Goal: Find specific page/section: Find specific page/section

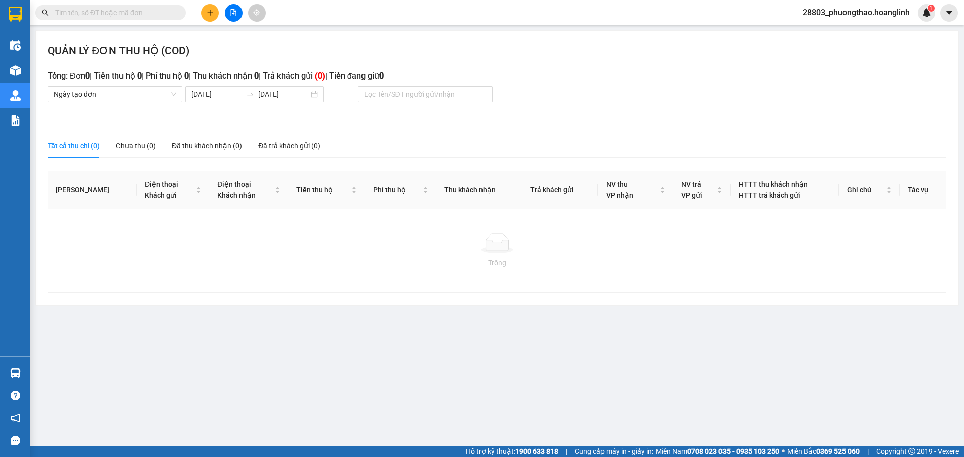
click at [565, 74] on h3 "Tổng: Đơn 0 | Tiền thu hộ 0 | Phí thu hộ 0 | Thu khách nhận 0 | Trả khách gửi (…" at bounding box center [497, 76] width 899 height 13
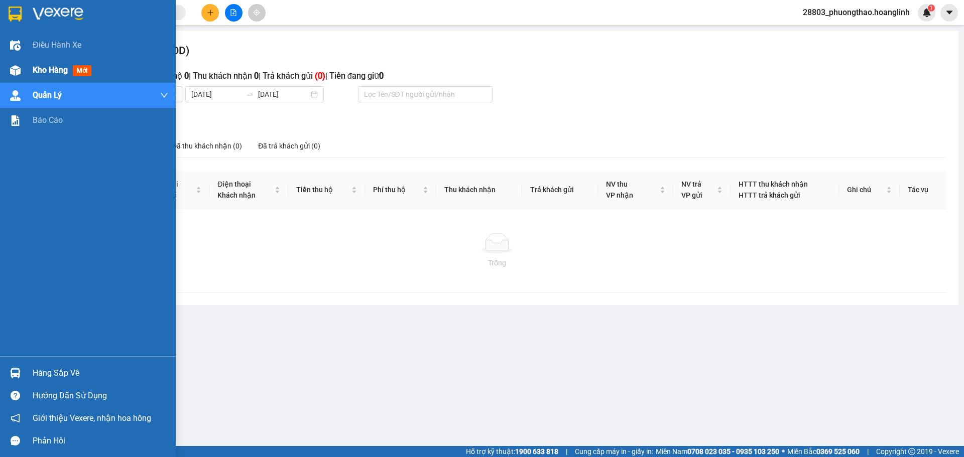
click at [51, 74] on span "Kho hàng" at bounding box center [50, 70] width 35 height 10
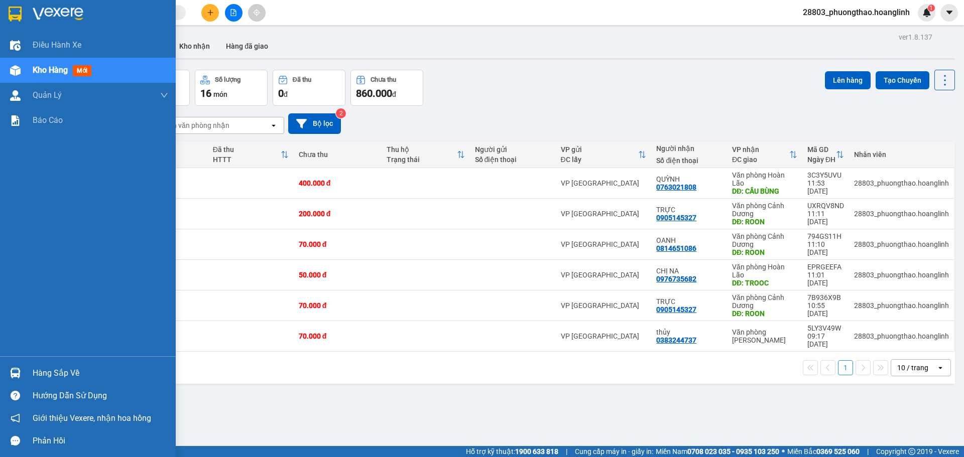
click at [37, 67] on span "Kho hàng" at bounding box center [50, 70] width 35 height 10
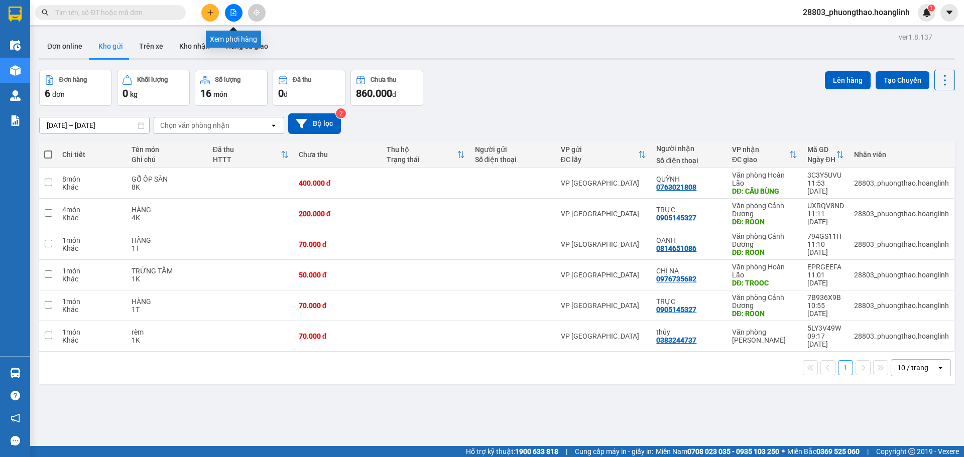
click at [234, 9] on icon "file-add" at bounding box center [234, 12] width 6 height 7
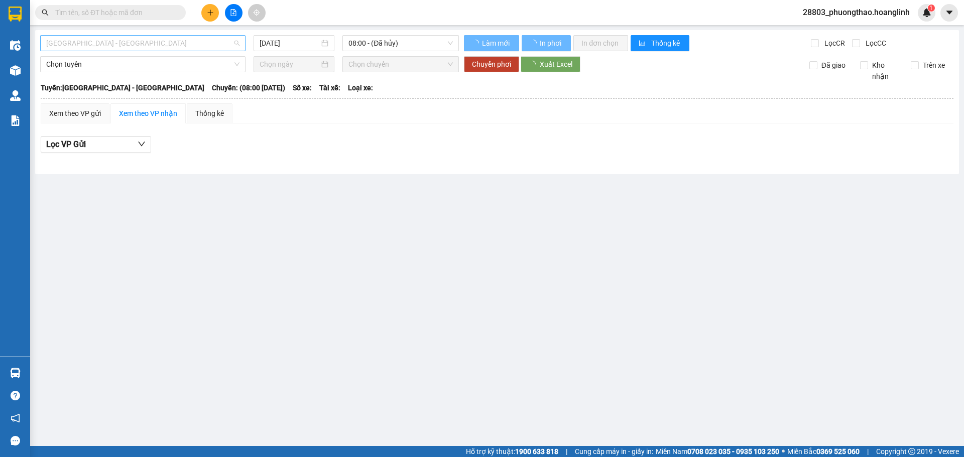
click at [114, 39] on span "[GEOGRAPHIC_DATA] - [GEOGRAPHIC_DATA]" at bounding box center [142, 43] width 193 height 15
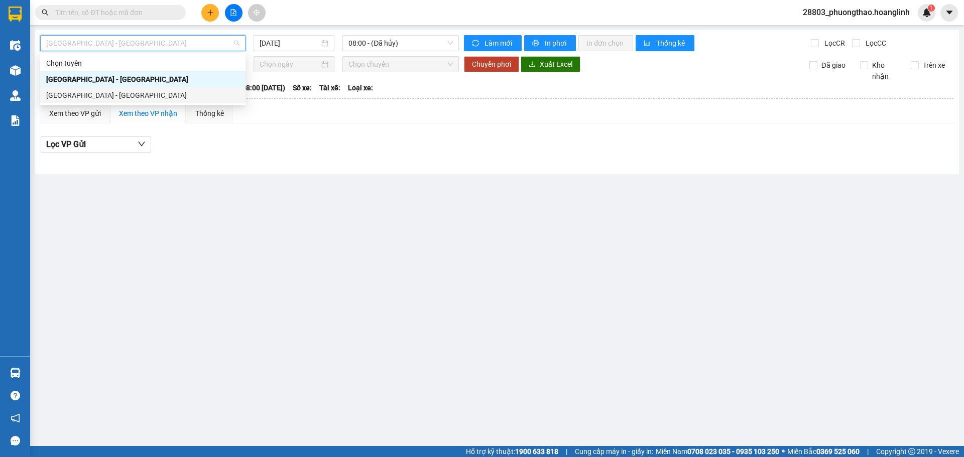
click at [96, 94] on div "[GEOGRAPHIC_DATA] - [GEOGRAPHIC_DATA]" at bounding box center [142, 95] width 193 height 11
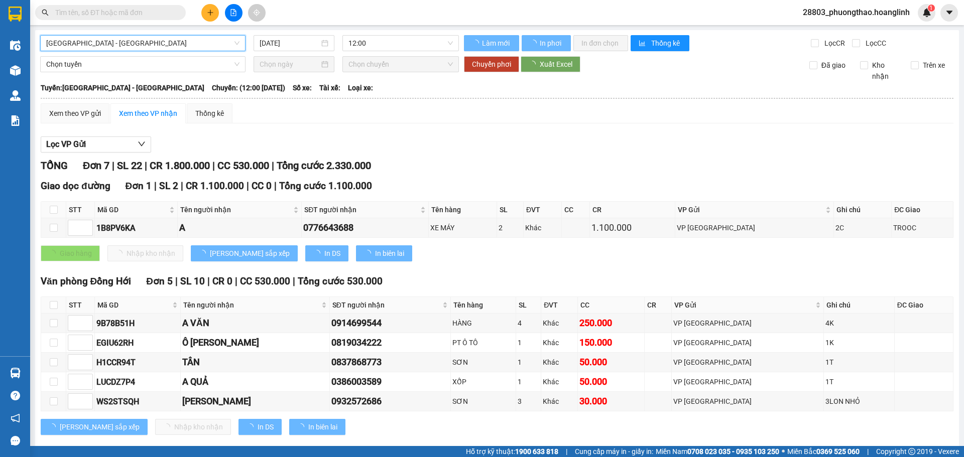
click at [83, 112] on div "Xem theo VP gửi" at bounding box center [75, 113] width 52 height 11
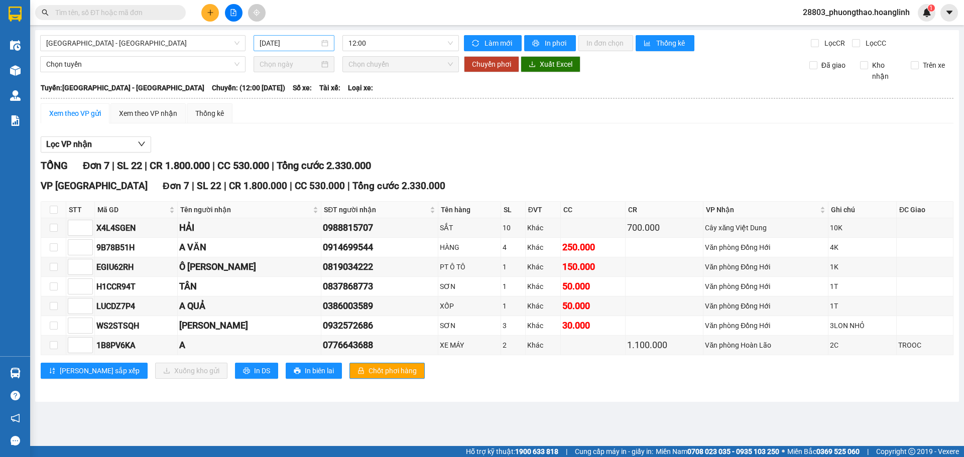
click at [278, 45] on input "[DATE]" at bounding box center [290, 43] width 60 height 11
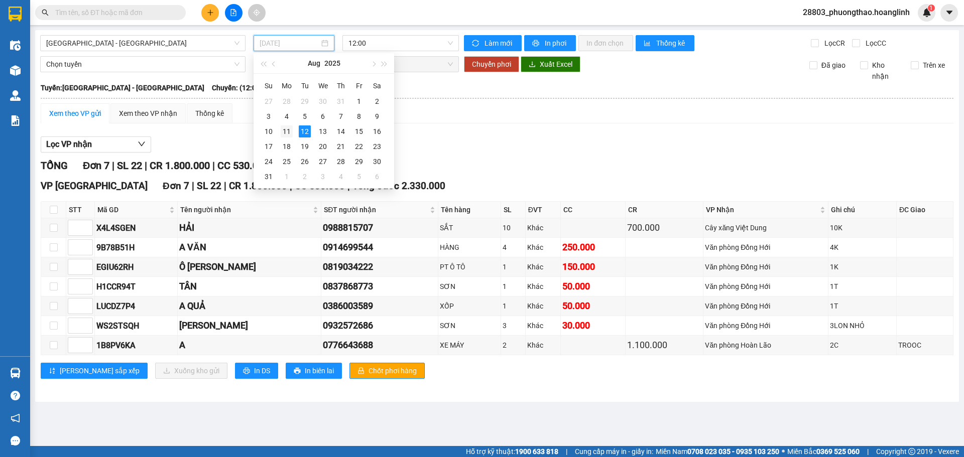
click at [284, 127] on div "11" at bounding box center [287, 132] width 12 height 12
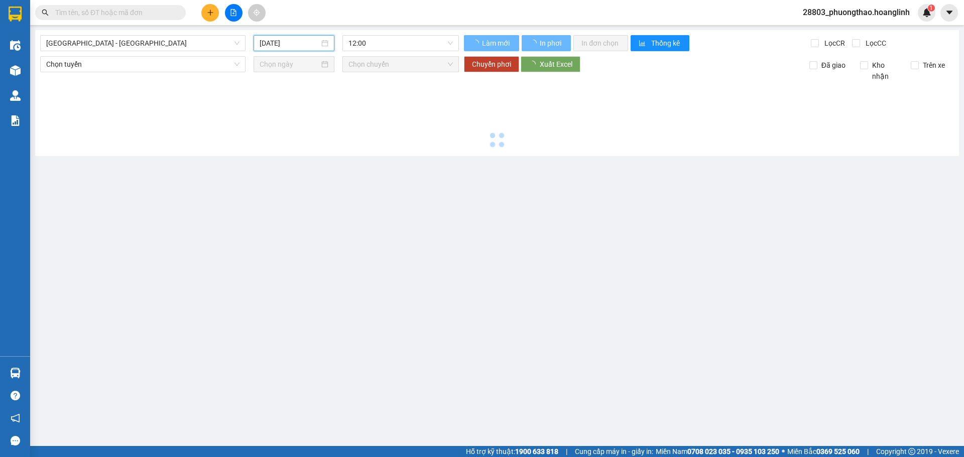
type input "[DATE]"
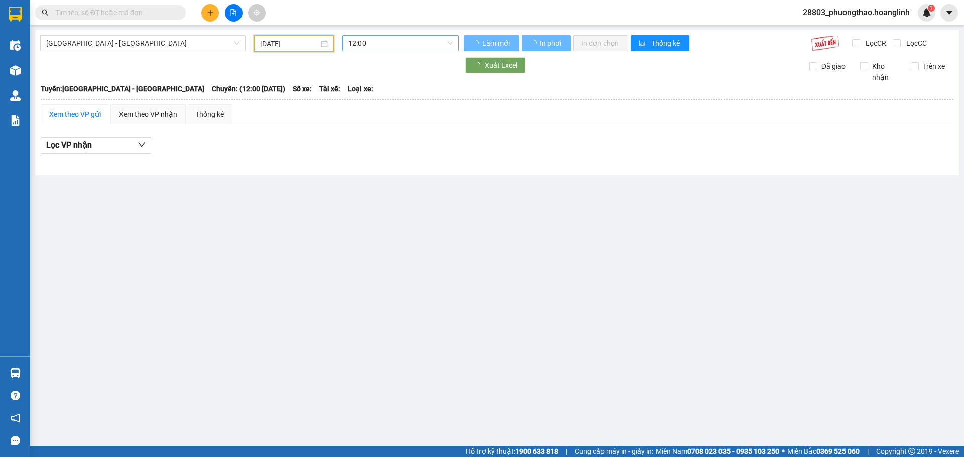
click at [372, 45] on span "12:00" at bounding box center [400, 43] width 104 height 15
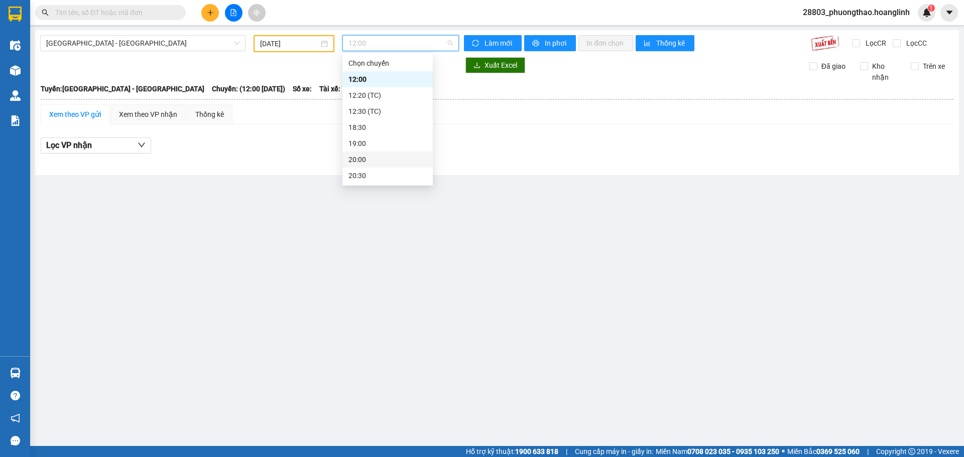
click at [363, 163] on div "20:00" at bounding box center [387, 159] width 78 height 11
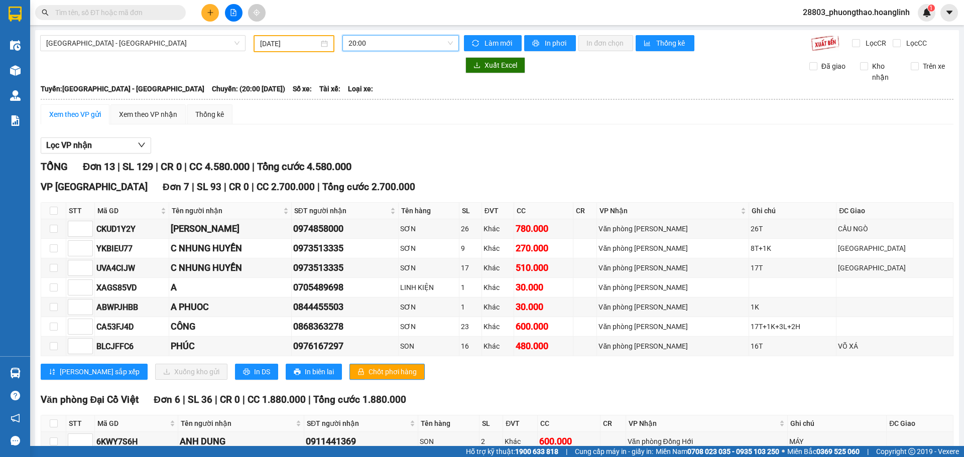
click at [358, 46] on span "20:00" at bounding box center [400, 43] width 104 height 15
click at [371, 173] on div "20:30" at bounding box center [385, 175] width 78 height 11
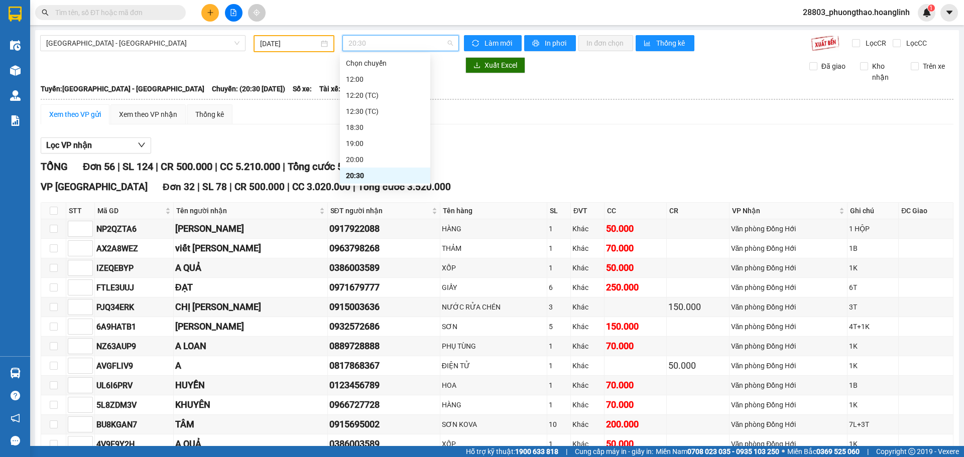
click at [356, 47] on span "20:30" at bounding box center [400, 43] width 104 height 15
click at [361, 159] on div "20:00" at bounding box center [385, 159] width 78 height 11
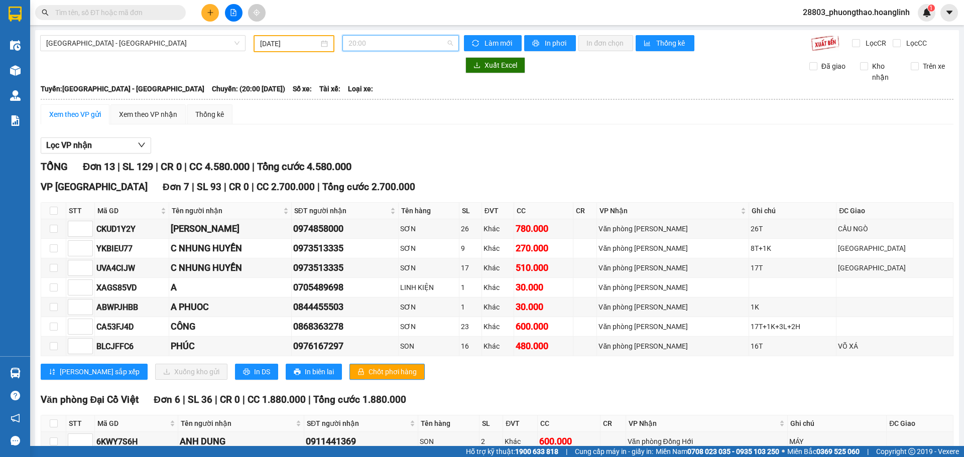
click at [396, 43] on span "20:00" at bounding box center [400, 43] width 104 height 15
click at [387, 142] on div "19:00" at bounding box center [385, 143] width 78 height 11
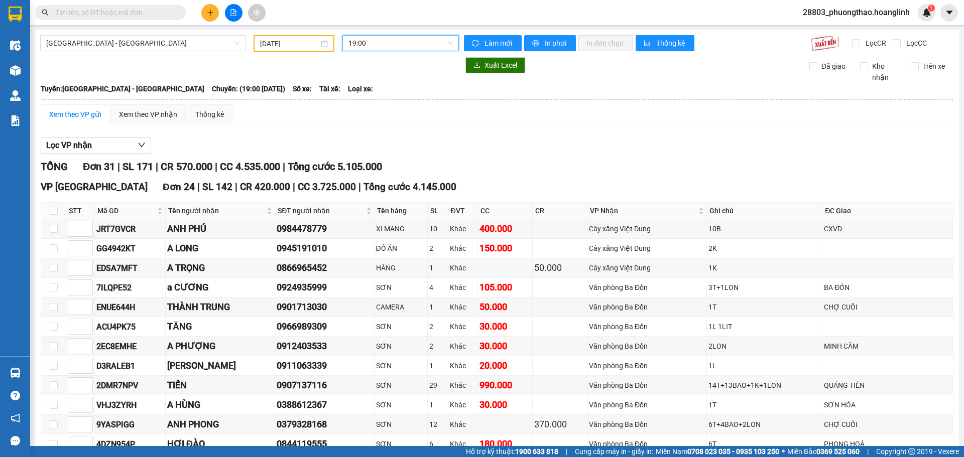
click at [348, 50] on span "19:00" at bounding box center [400, 43] width 104 height 15
click at [369, 128] on div "18:30" at bounding box center [385, 127] width 78 height 11
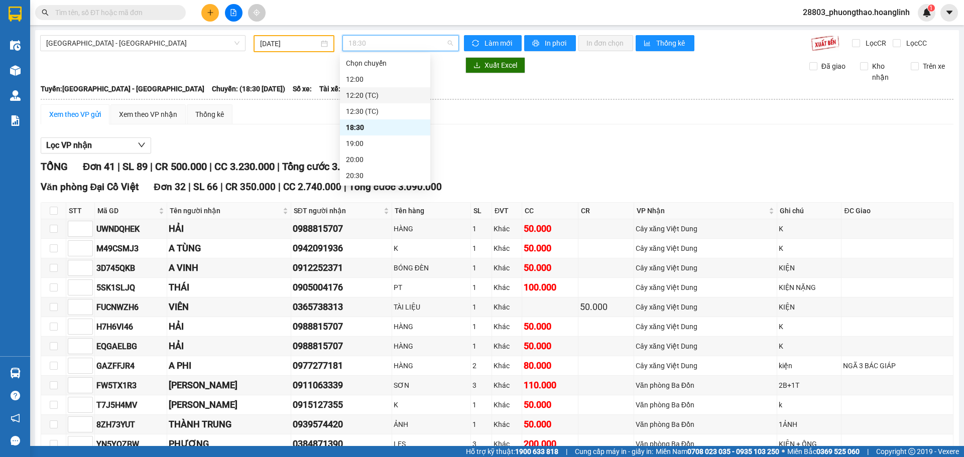
drag, startPoint x: 382, startPoint y: 43, endPoint x: 454, endPoint y: 120, distance: 105.9
click at [372, 173] on div "20:30" at bounding box center [385, 175] width 78 height 11
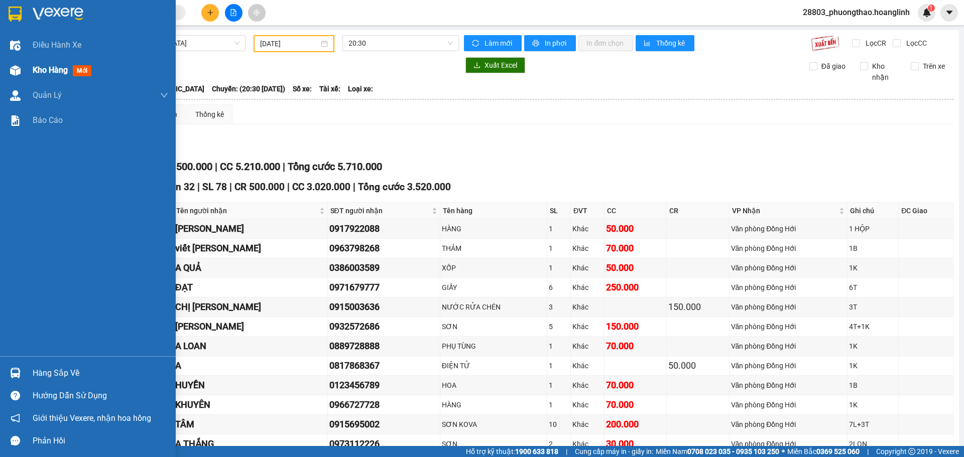
click at [42, 68] on span "Kho hàng" at bounding box center [50, 70] width 35 height 10
